Goal: Task Accomplishment & Management: Manage account settings

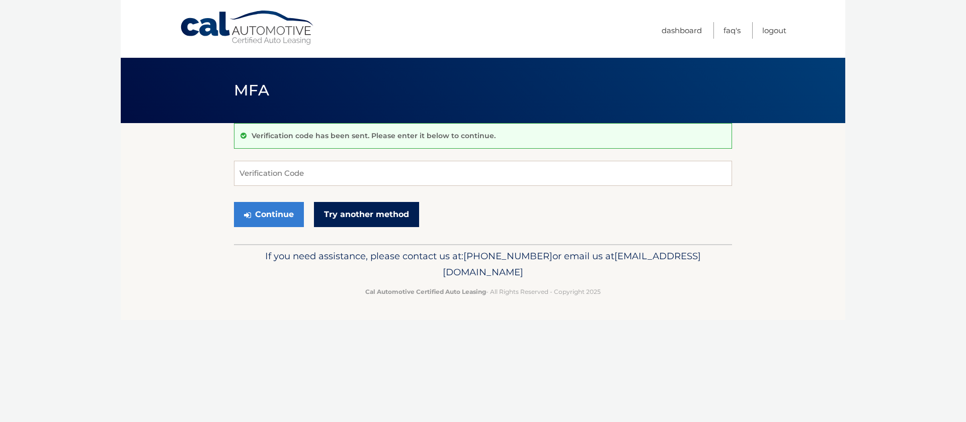
click at [343, 216] on link "Try another method" at bounding box center [366, 214] width 105 height 25
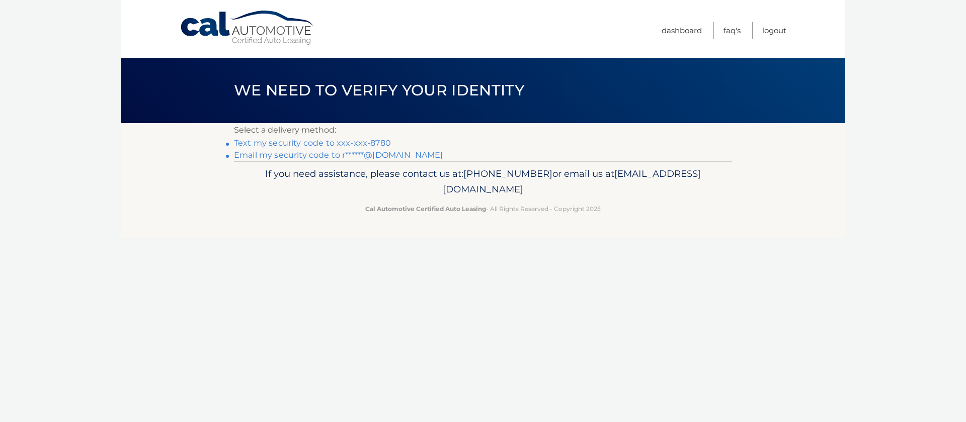
click at [310, 145] on link "Text my security code to xxx-xxx-8780" at bounding box center [312, 143] width 157 height 10
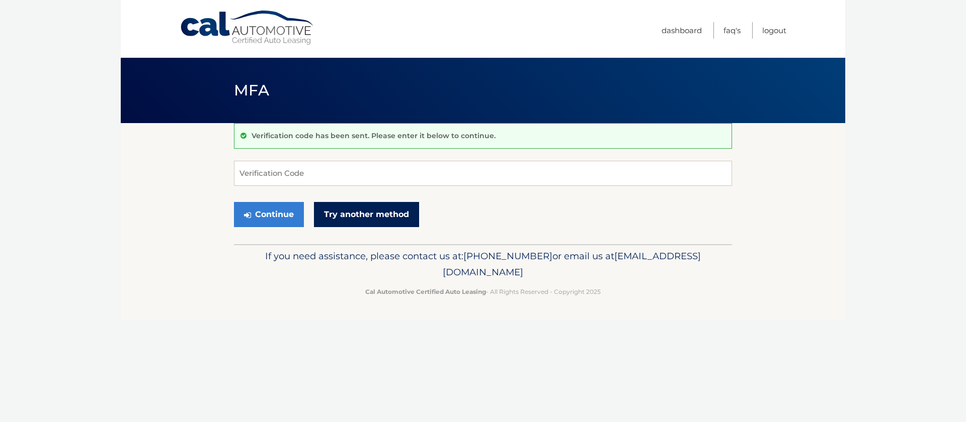
click at [344, 215] on link "Try another method" at bounding box center [366, 214] width 105 height 25
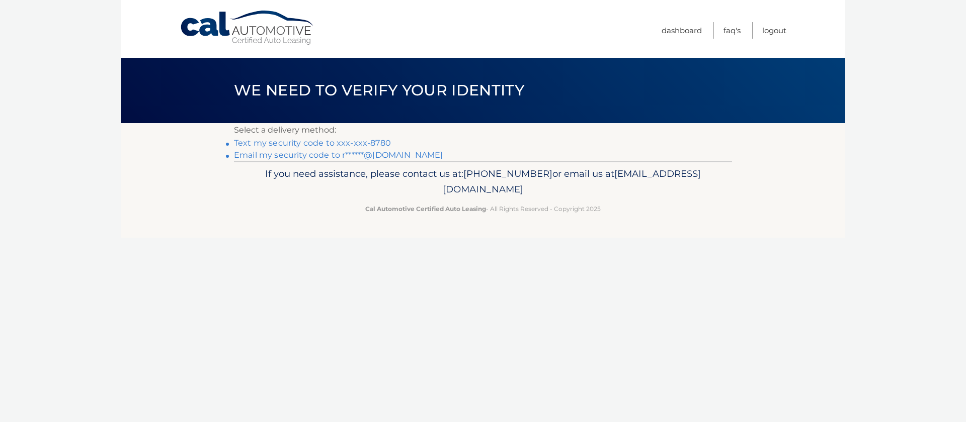
click at [320, 155] on link "Email my security code to r******@[DOMAIN_NAME]" at bounding box center [338, 155] width 209 height 10
